Goal: Information Seeking & Learning: Learn about a topic

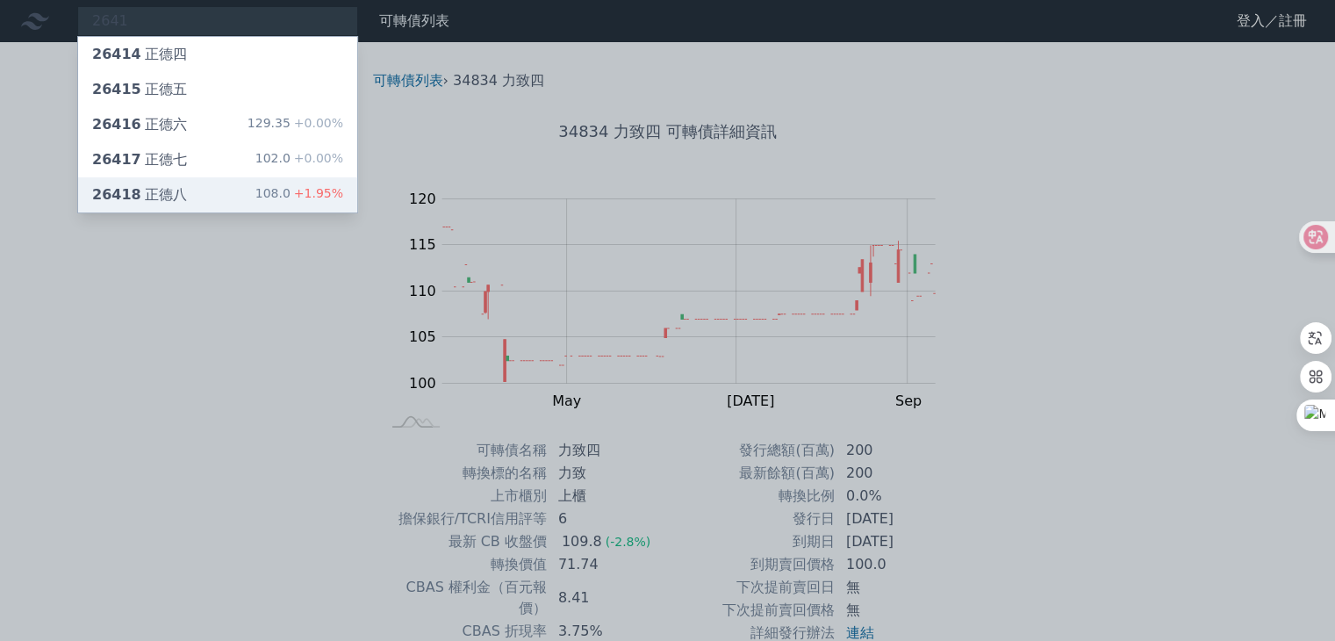
type input "2641"
click at [199, 191] on div "26418 正德八 108.0 +1.95%" at bounding box center [217, 194] width 279 height 35
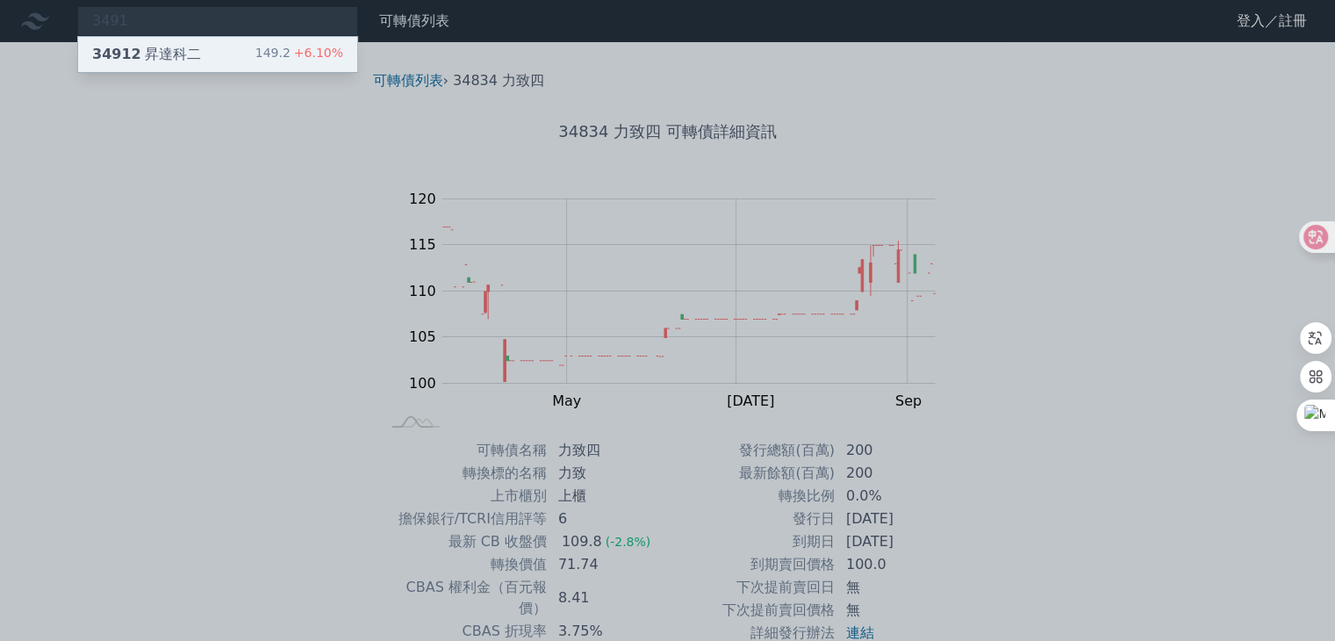
type input "3491"
click at [277, 67] on div "34912 昇達科二 149.2 +6.10%" at bounding box center [217, 54] width 279 height 35
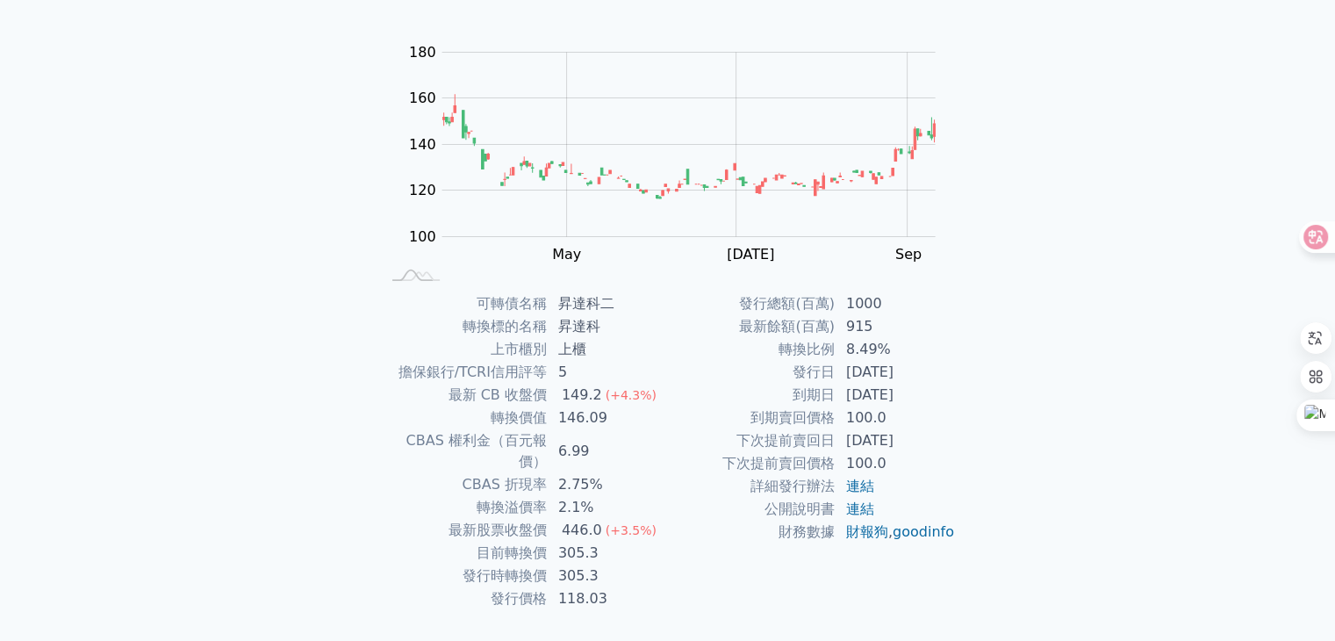
scroll to position [172, 0]
